Goal: Information Seeking & Learning: Learn about a topic

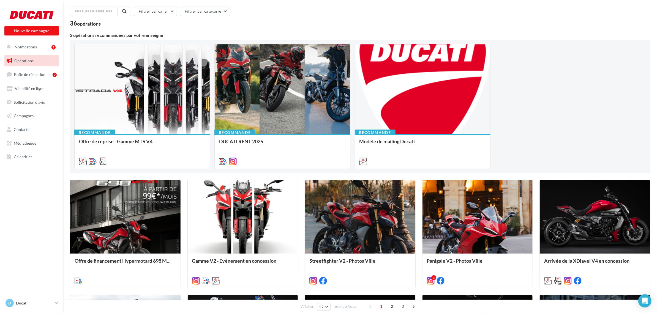
scroll to position [34, 0]
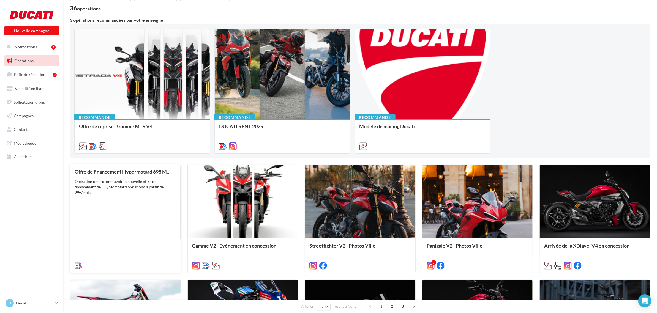
click at [127, 202] on div "Offre de financement Hypermotard 698 Mono Opération pour promouvoir la nouvelle…" at bounding box center [126, 218] width 102 height 99
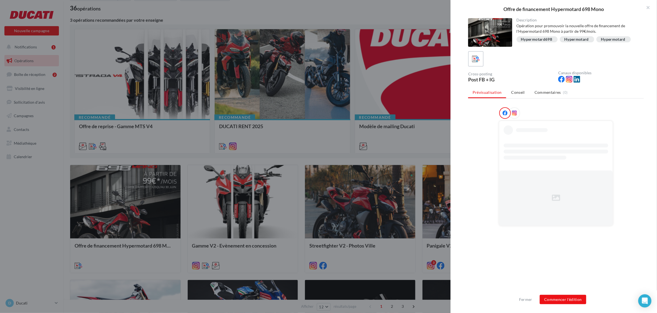
click at [316, 143] on div at bounding box center [328, 156] width 657 height 313
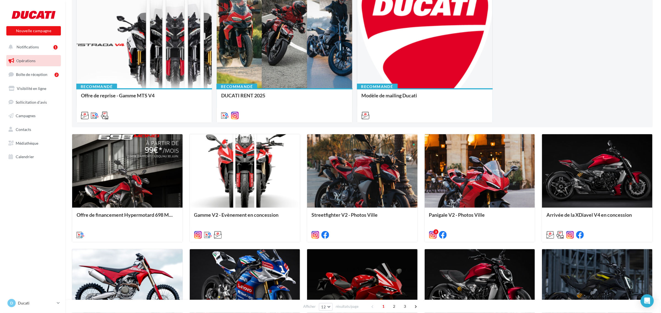
scroll to position [64, 0]
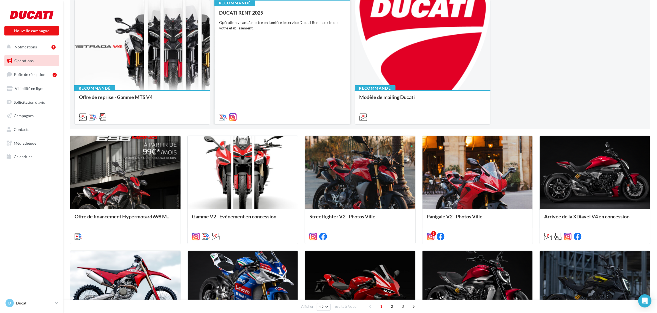
click at [252, 80] on div "DUCATI RENT 2025 Opération visant à mettre en lumière le service Ducati Rent au…" at bounding box center [282, 65] width 126 height 110
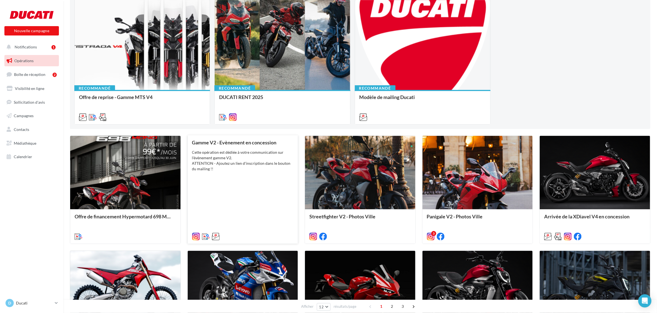
click at [264, 164] on div "Cette opération est dédiée à votre communication sur l'évènement gamme V2. ATTE…" at bounding box center [243, 161] width 102 height 22
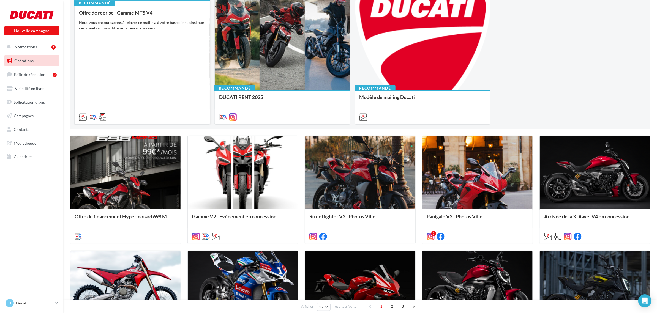
click at [178, 82] on div "Offre de reprise - Gamme MTS V4 Nous vous encourageons à relayer ce mailing à v…" at bounding box center [142, 65] width 126 height 110
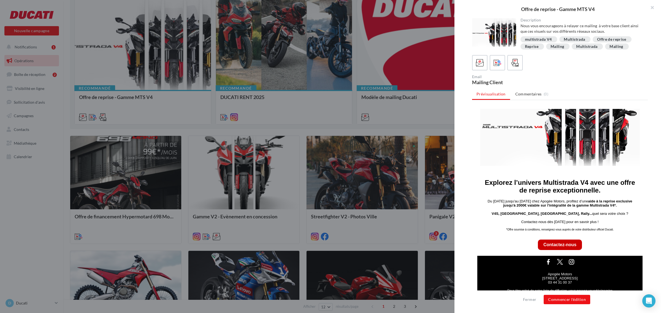
scroll to position [68, 0]
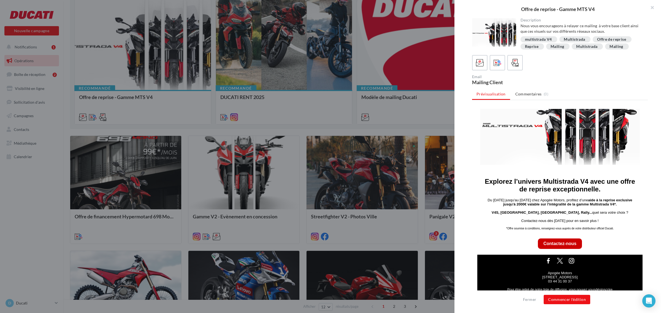
click at [513, 207] on strong "aide à la reprise exclusive jusqu'à 2000€ valable sur l'intégralité de la gamme…" at bounding box center [567, 202] width 129 height 8
drag, startPoint x: 513, startPoint y: 207, endPoint x: 555, endPoint y: 206, distance: 42.1
click at [555, 206] on strong "aide à la reprise exclusive jusqu'à 2000€ valable sur l'intégralité de la gamme…" at bounding box center [567, 202] width 129 height 8
click at [613, 213] on p "V4S, [GEOGRAPHIC_DATA], [GEOGRAPHIC_DATA], Rally... quel sera votre choix ?" at bounding box center [559, 213] width 157 height 4
click at [602, 203] on strong "aide à la reprise exclusive jusqu'à 2000€ valable sur l'intégralité de la gamme…" at bounding box center [567, 202] width 129 height 8
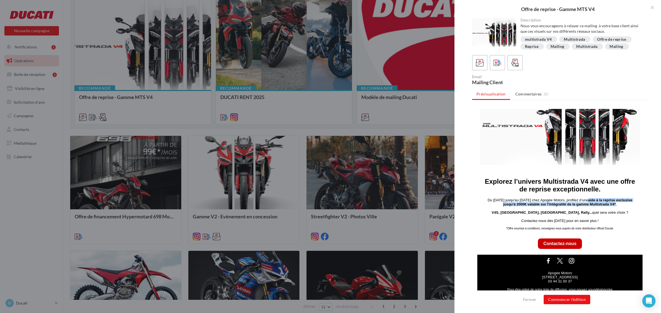
drag, startPoint x: 602, startPoint y: 203, endPoint x: 617, endPoint y: 207, distance: 15.4
click at [617, 207] on strong "aide à la reprise exclusive jusqu'à 2000€ valable sur l'intégralité de la gamme…" at bounding box center [567, 202] width 129 height 8
copy strong "aide à la reprise exclusive jusqu'à 2000€ valable sur l'intégralité de la gamme…"
click at [600, 228] on span "*Offre soumise à conditions, renseignez-vous auprès de votre distributeur offic…" at bounding box center [559, 228] width 107 height 3
